Goal: Task Accomplishment & Management: Use online tool/utility

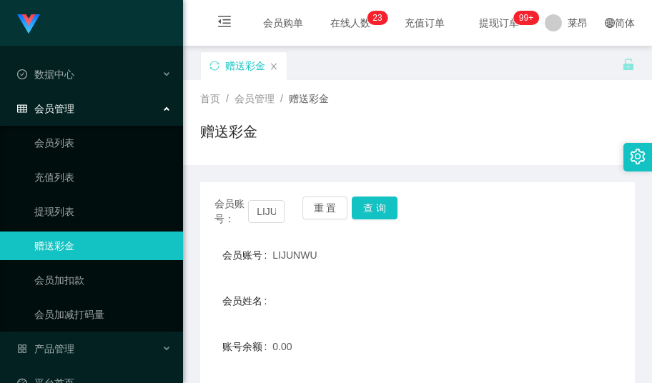
scroll to position [118, 0]
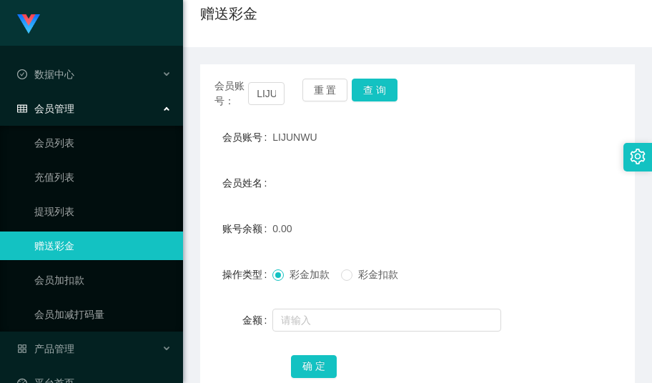
click at [534, 164] on form "会员账号 LIJUNWU 会员姓名 账号余额 0.00 操作类型 彩金加款 彩金扣款 金额 确 定" at bounding box center [417, 251] width 435 height 257
click at [267, 102] on input "LIJUNWU" at bounding box center [266, 93] width 36 height 23
click at [267, 101] on input "LIJUNWU" at bounding box center [266, 93] width 36 height 23
paste input "yyJimmygmailcom"
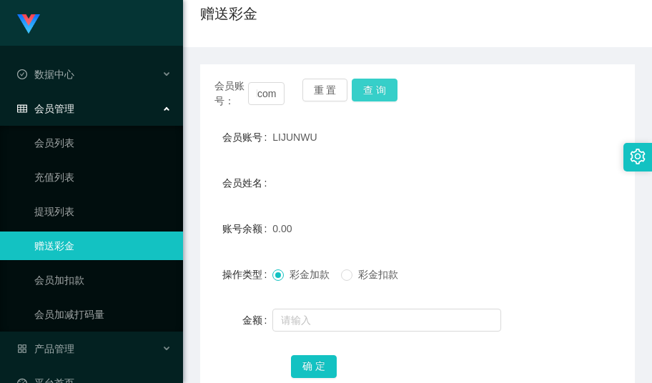
click at [389, 89] on button "查 询" at bounding box center [375, 90] width 46 height 23
drag, startPoint x: 498, startPoint y: 170, endPoint x: 453, endPoint y: 144, distance: 51.9
click at [501, 170] on div "会员姓名" at bounding box center [417, 183] width 435 height 29
click at [276, 99] on input "yyJimmygmailcom" at bounding box center [266, 93] width 36 height 23
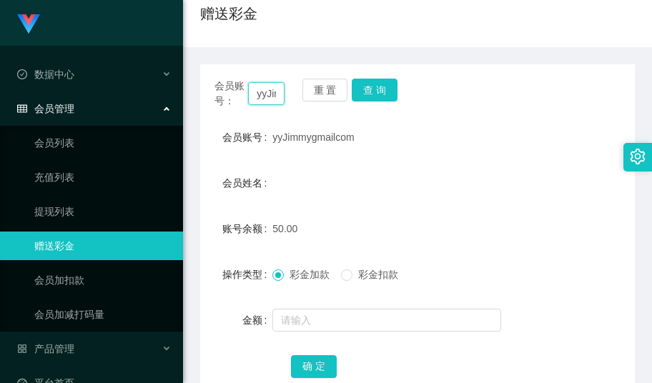
click at [276, 99] on input "yyJimmygmailcom" at bounding box center [266, 93] width 36 height 23
paste input "Hweihwei"
type input "Hweihwei"
click at [362, 86] on button "查 询" at bounding box center [375, 90] width 46 height 23
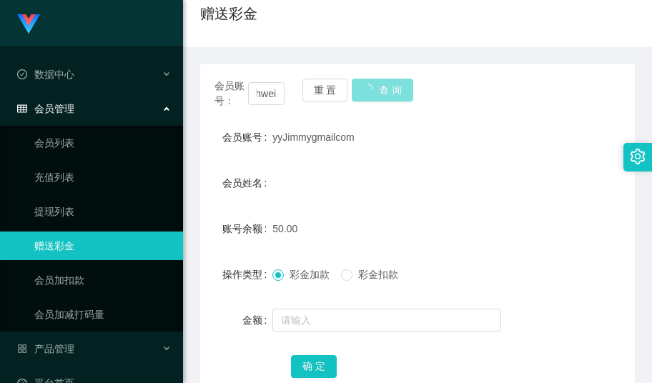
scroll to position [0, 0]
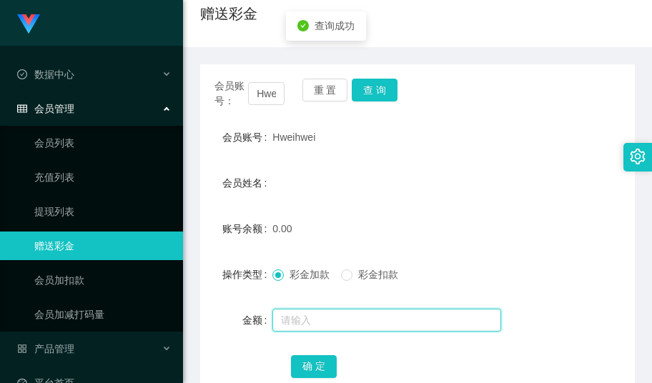
click at [318, 323] on input "text" at bounding box center [387, 320] width 229 height 23
type input "100"
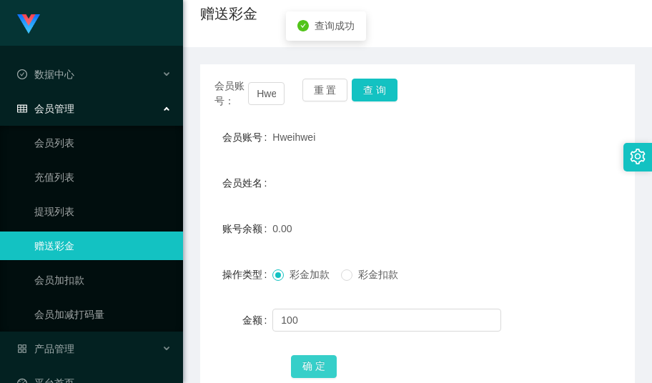
click at [306, 367] on button "确 定" at bounding box center [314, 366] width 46 height 23
click at [446, 172] on div "会员姓名" at bounding box center [417, 183] width 435 height 29
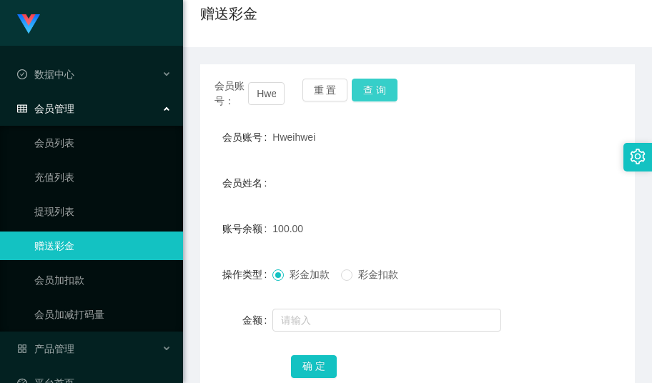
click at [390, 89] on button "查 询" at bounding box center [375, 90] width 46 height 23
click at [319, 92] on button "重 置" at bounding box center [326, 90] width 46 height 23
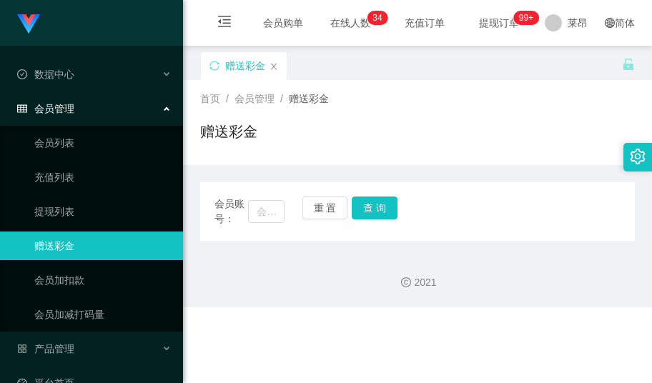
click at [259, 94] on span "会员管理" at bounding box center [255, 98] width 40 height 11
click at [263, 210] on input "text" at bounding box center [266, 211] width 36 height 23
paste input "ansonlau"
type input "ansonlau"
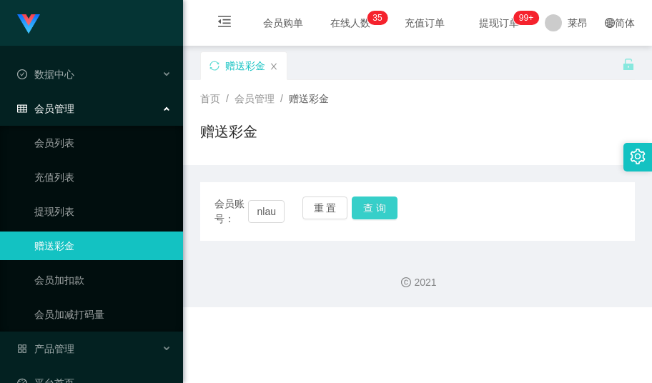
click at [367, 206] on button "查 询" at bounding box center [375, 208] width 46 height 23
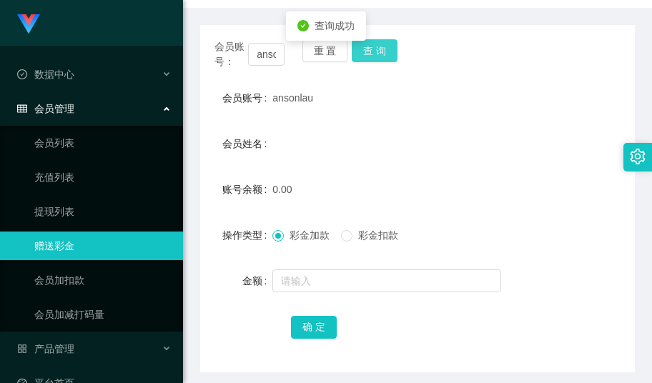
scroll to position [190, 0]
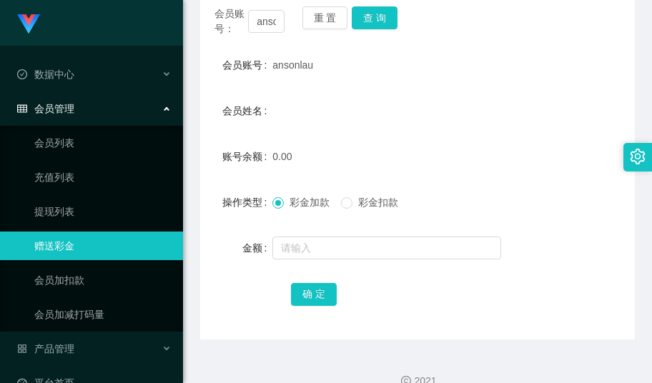
click at [491, 129] on form "会员账号 ansonlau 会员姓名 账号余额 0.00 操作类型 彩金加款 彩金扣款 金额 确 定" at bounding box center [417, 179] width 435 height 257
click at [266, 21] on input "ansonlau" at bounding box center [266, 21] width 36 height 23
drag, startPoint x: 364, startPoint y: 17, endPoint x: 362, endPoint y: 27, distance: 10.2
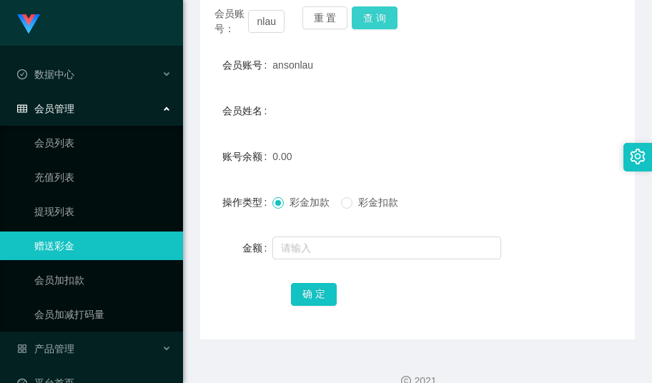
click at [364, 17] on button "查 询" at bounding box center [375, 17] width 46 height 23
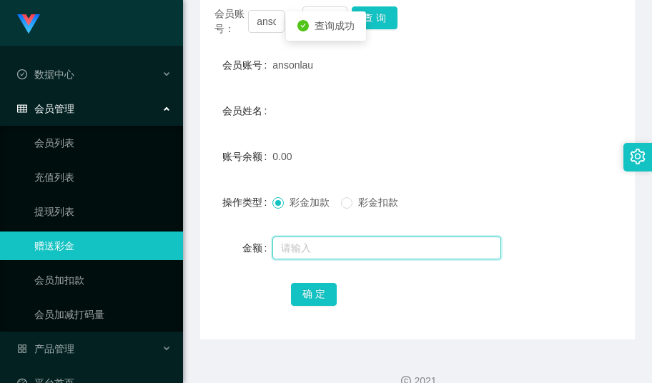
click at [315, 250] on input "text" at bounding box center [387, 248] width 229 height 23
type input "100"
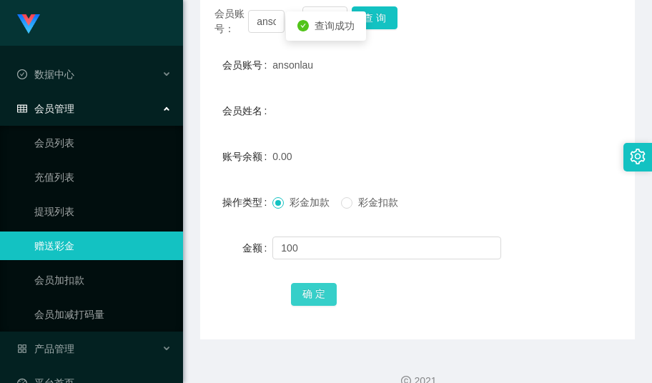
click at [313, 299] on button "确 定" at bounding box center [314, 294] width 46 height 23
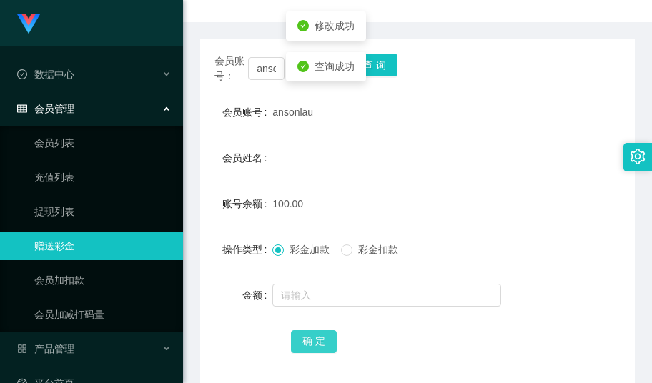
scroll to position [147, 0]
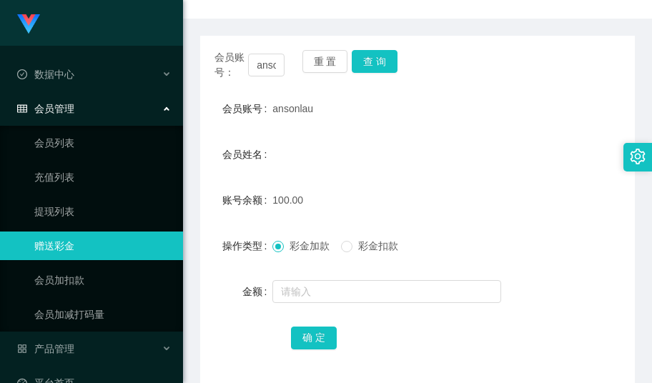
drag, startPoint x: 447, startPoint y: 116, endPoint x: 409, endPoint y: 87, distance: 47.5
click at [445, 113] on div "ansonlau" at bounding box center [400, 108] width 254 height 29
click at [375, 69] on button "查 询" at bounding box center [375, 61] width 46 height 23
click at [426, 133] on form "会员账号 ansonlau 会员姓名 账号余额 50.00 操作类型 彩金加款 彩金扣款 金额 确 定" at bounding box center [417, 222] width 435 height 257
click at [269, 62] on input "ansonlau" at bounding box center [266, 65] width 36 height 23
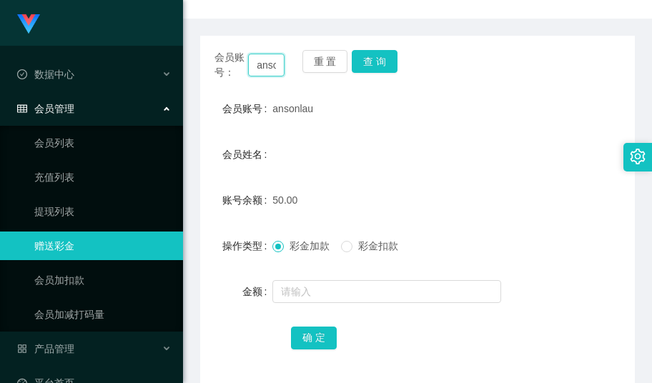
click at [269, 62] on input "ansonlau" at bounding box center [266, 65] width 36 height 23
paste input "Darrowong"
type input "Darrowong"
drag, startPoint x: 375, startPoint y: 63, endPoint x: 369, endPoint y: 74, distance: 12.8
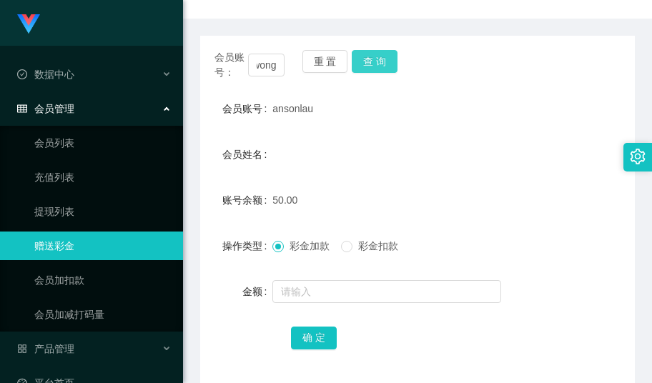
click at [375, 63] on button "查 询" at bounding box center [375, 61] width 46 height 23
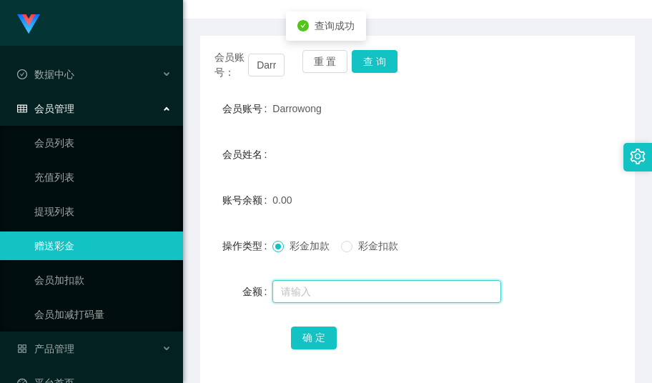
click at [315, 288] on input "text" at bounding box center [387, 291] width 229 height 23
type input "100"
